Goal: Find contact information: Find contact information

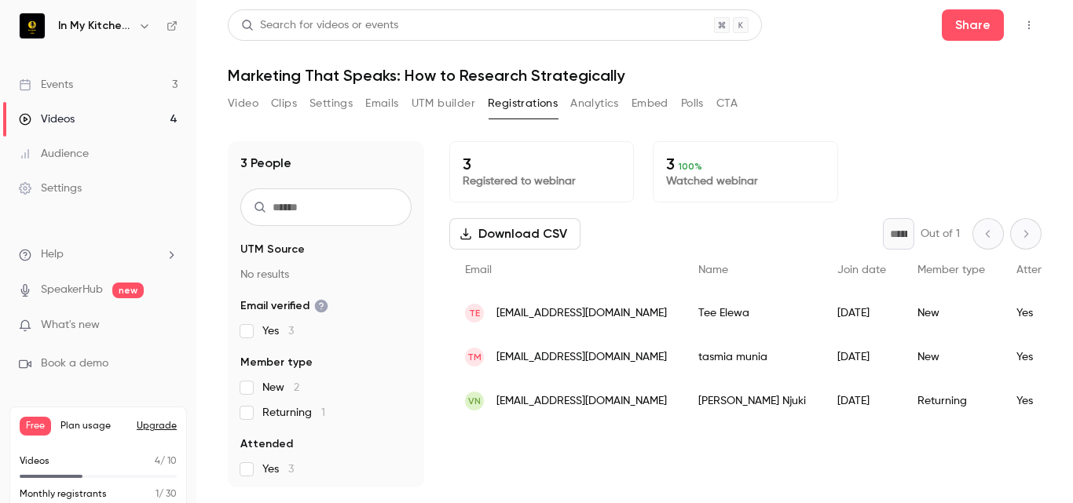
scroll to position [37, 0]
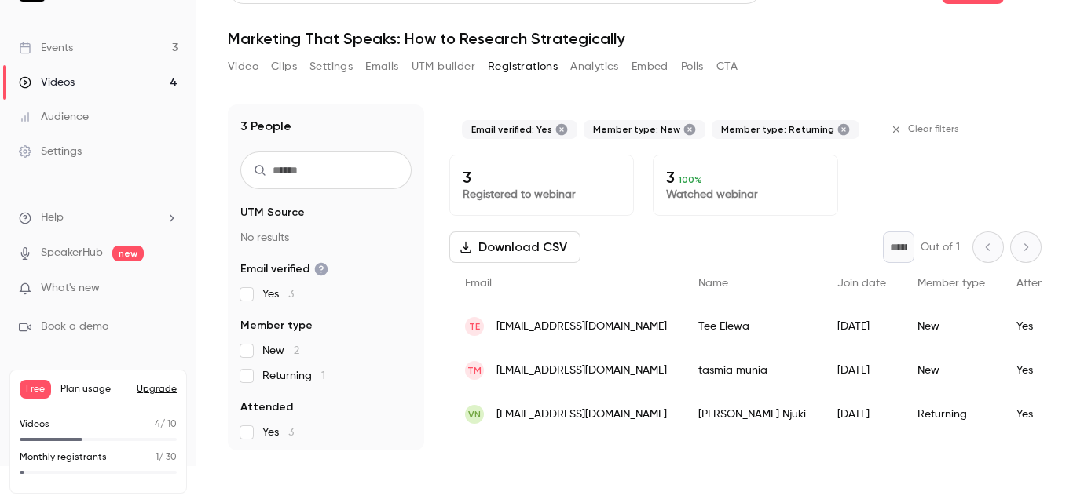
click at [245, 423] on fieldset "Attended Yes 3" at bounding box center [325, 420] width 171 height 41
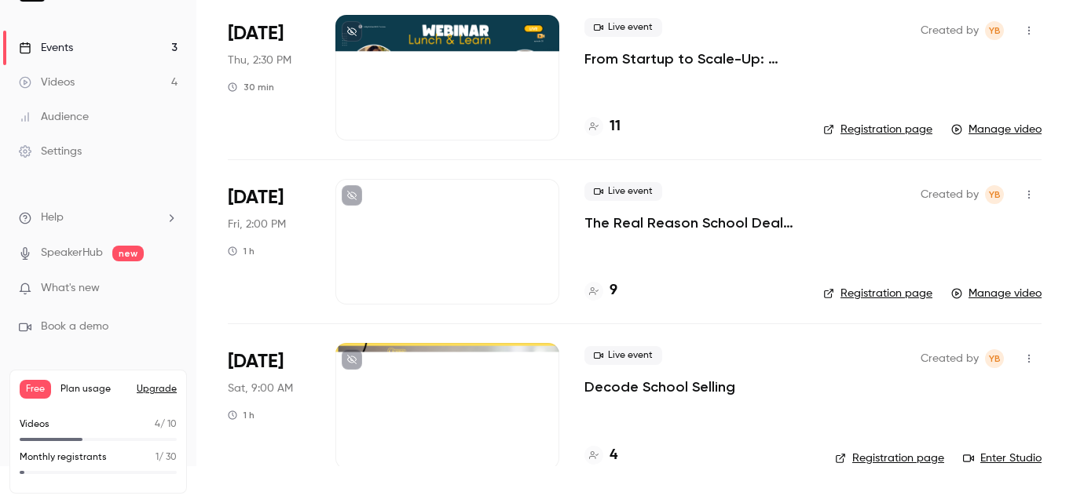
scroll to position [444, 0]
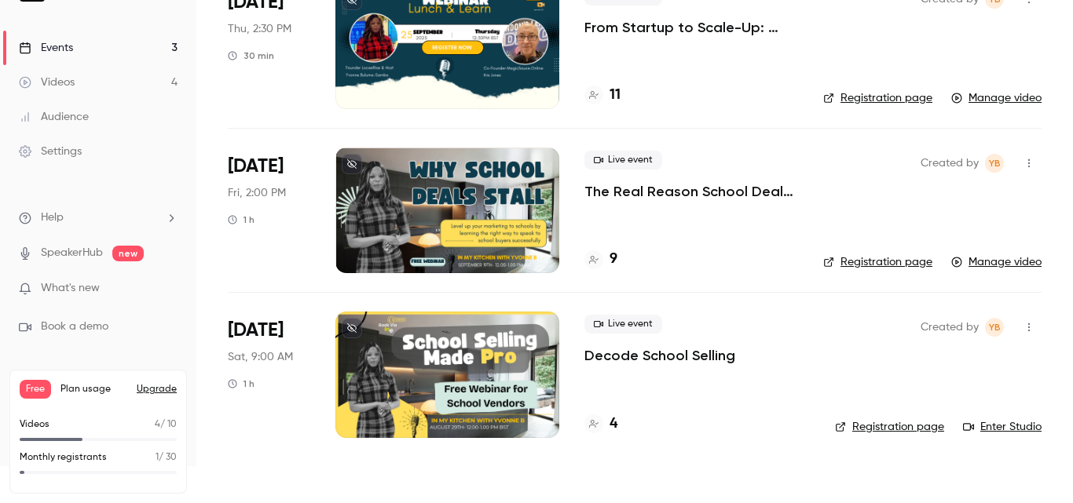
click at [666, 189] on p "The Real Reason School Deals Stall (and How to Fix It)" at bounding box center [691, 191] width 214 height 19
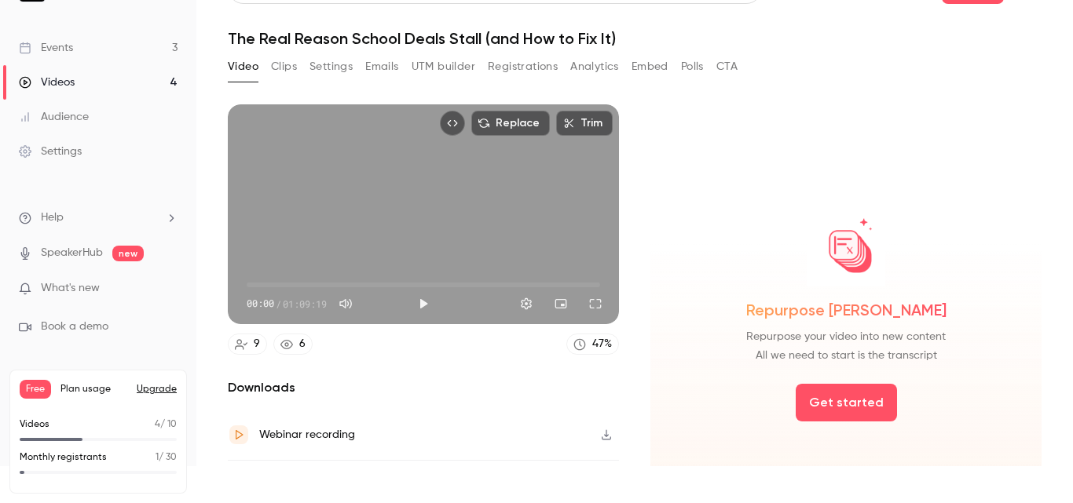
click at [248, 338] on link "9" at bounding box center [247, 344] width 39 height 21
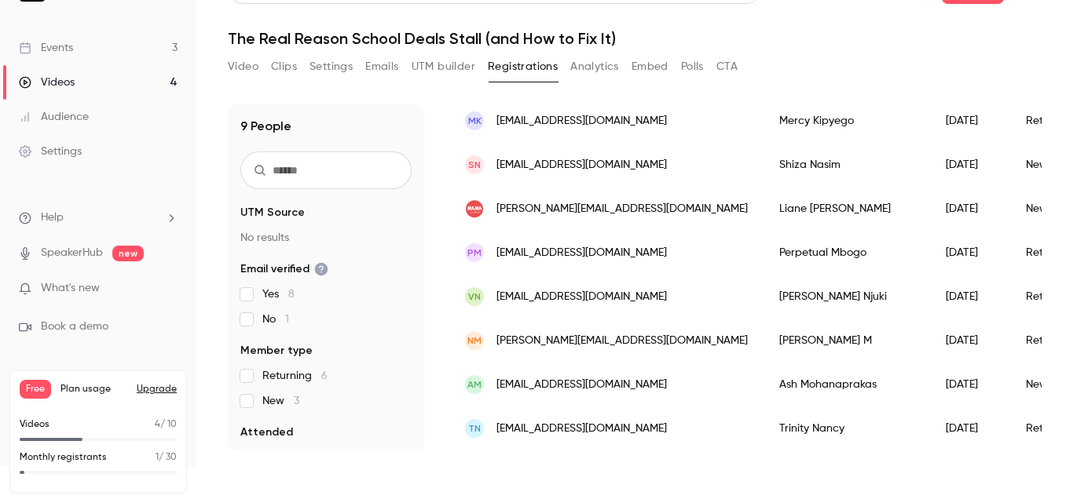
scroll to position [211, 0]
click at [763, 371] on div "[PERSON_NAME]" at bounding box center [846, 385] width 166 height 44
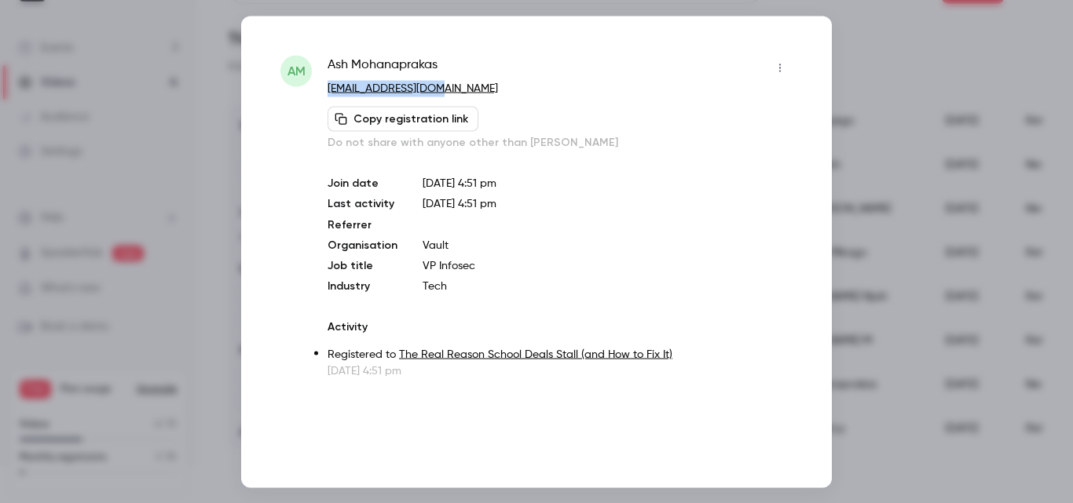
drag, startPoint x: 470, startPoint y: 82, endPoint x: 330, endPoint y: 90, distance: 140.8
click at [330, 90] on p "[EMAIL_ADDRESS][DOMAIN_NAME]" at bounding box center [559, 88] width 465 height 16
copy link "[EMAIL_ADDRESS][DOMAIN_NAME]"
click at [486, 78] on div "[PERSON_NAME]" at bounding box center [559, 67] width 465 height 25
drag, startPoint x: 473, startPoint y: 84, endPoint x: 323, endPoint y: 85, distance: 150.0
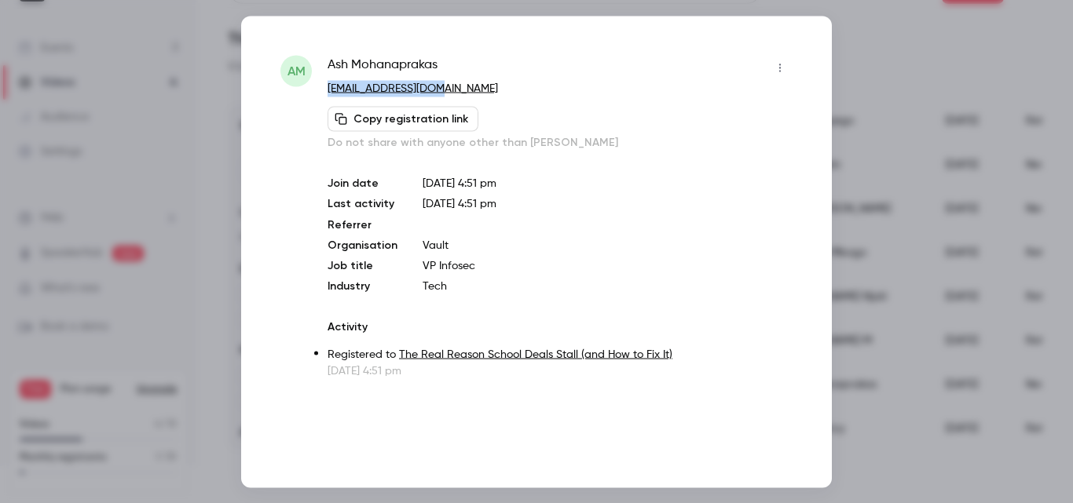
click at [323, 85] on div "AM [PERSON_NAME] [EMAIL_ADDRESS][DOMAIN_NAME] Copy registration link Do not sha…" at bounding box center [536, 217] width 512 height 324
copy link "[EMAIL_ADDRESS][DOMAIN_NAME]"
click at [532, 77] on div "[PERSON_NAME]" at bounding box center [559, 67] width 465 height 25
click at [511, 75] on div "[PERSON_NAME]" at bounding box center [559, 67] width 465 height 25
drag, startPoint x: 469, startPoint y: 64, endPoint x: 329, endPoint y: 57, distance: 139.9
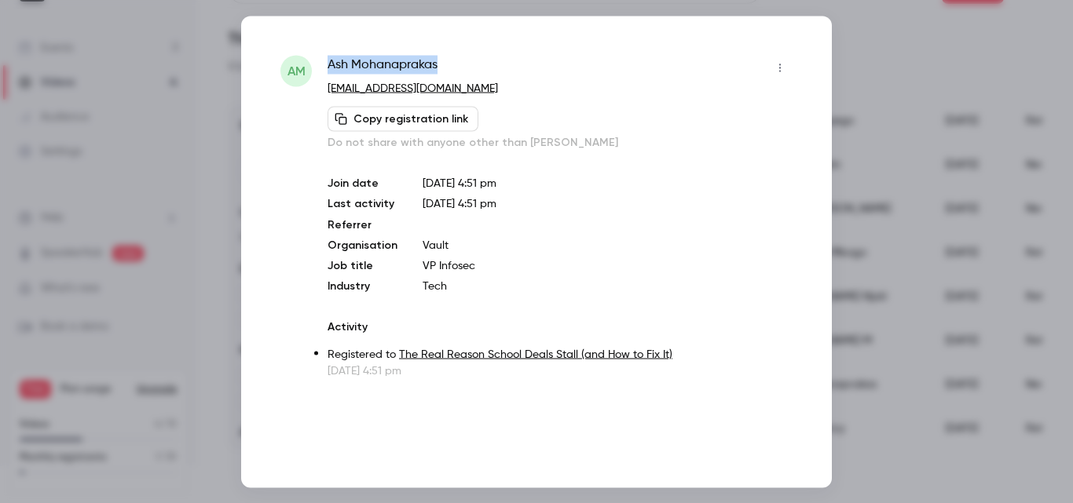
click at [329, 57] on div "[PERSON_NAME]" at bounding box center [559, 67] width 465 height 25
copy span "[PERSON_NAME]"
